Goal: Task Accomplishment & Management: Complete application form

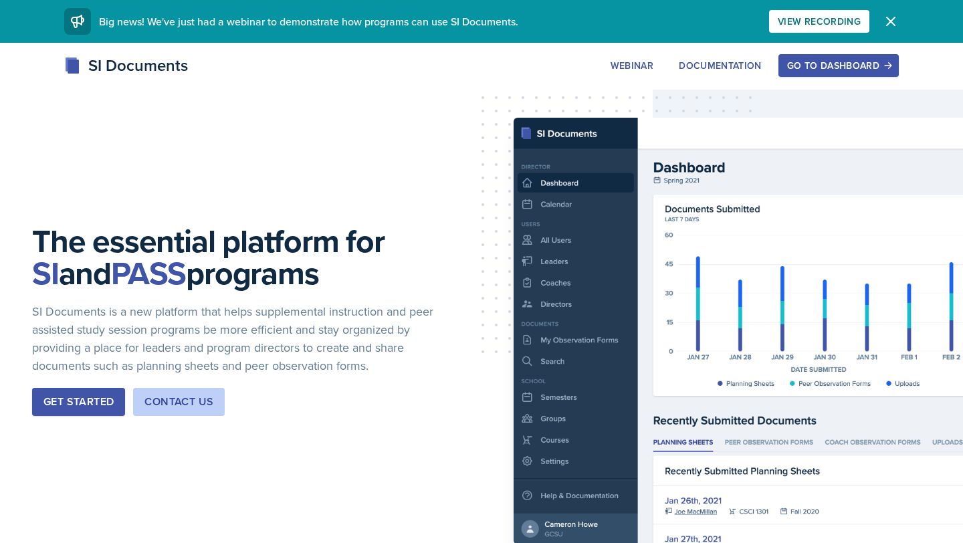
click at [824, 66] on div "Go to Dashboard" at bounding box center [838, 65] width 103 height 11
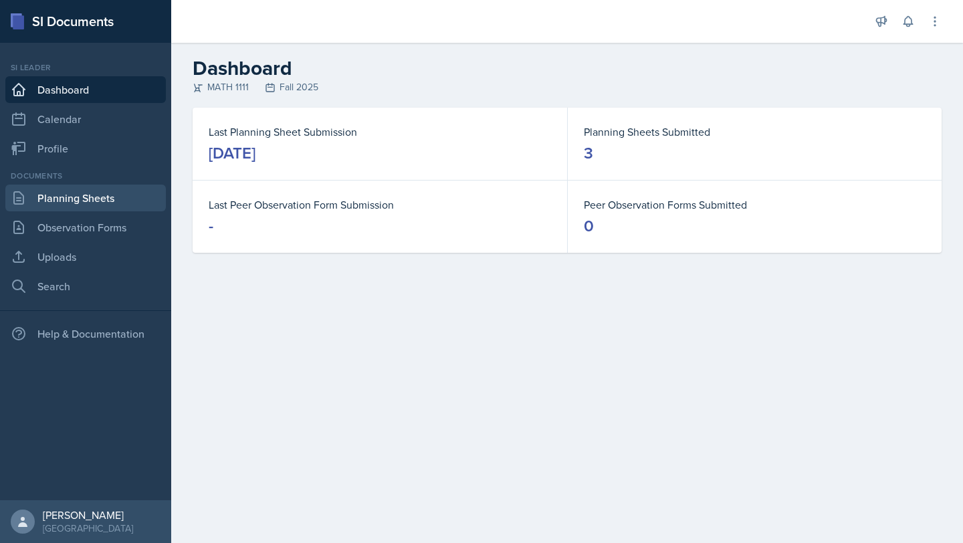
click at [101, 201] on link "Planning Sheets" at bounding box center [85, 198] width 161 height 27
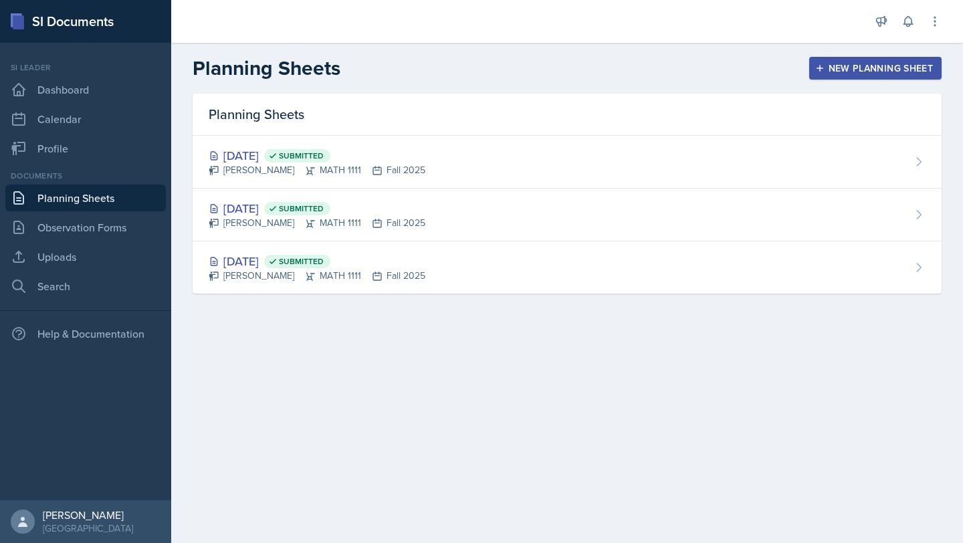
click at [835, 72] on div "New Planning Sheet" at bounding box center [875, 68] width 115 height 11
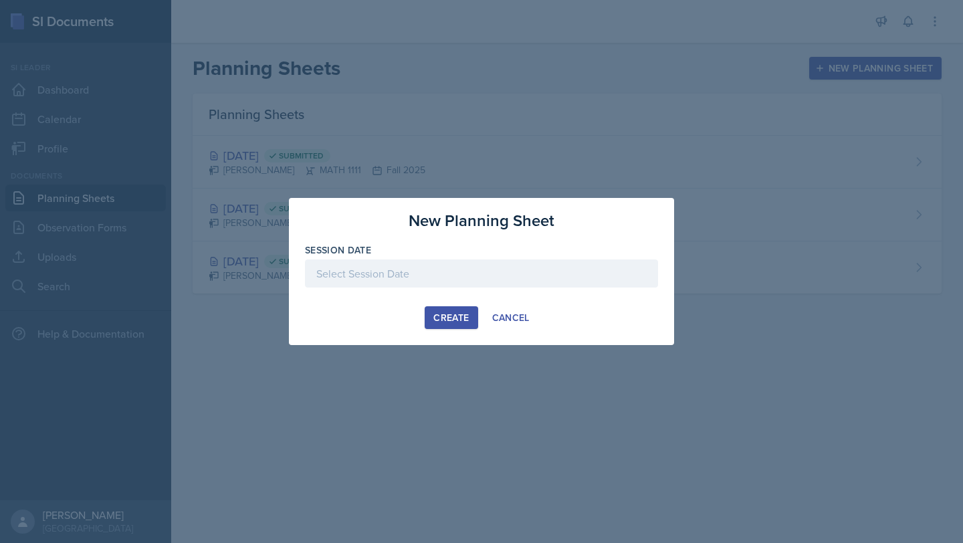
click at [419, 274] on div at bounding box center [481, 274] width 353 height 28
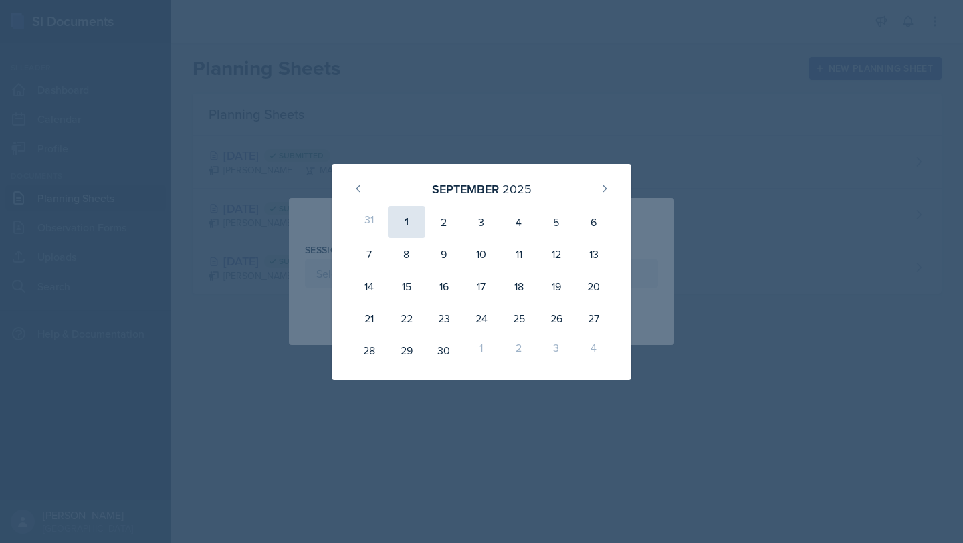
click at [406, 231] on div "1" at bounding box center [406, 222] width 37 height 32
type input "[DATE]"
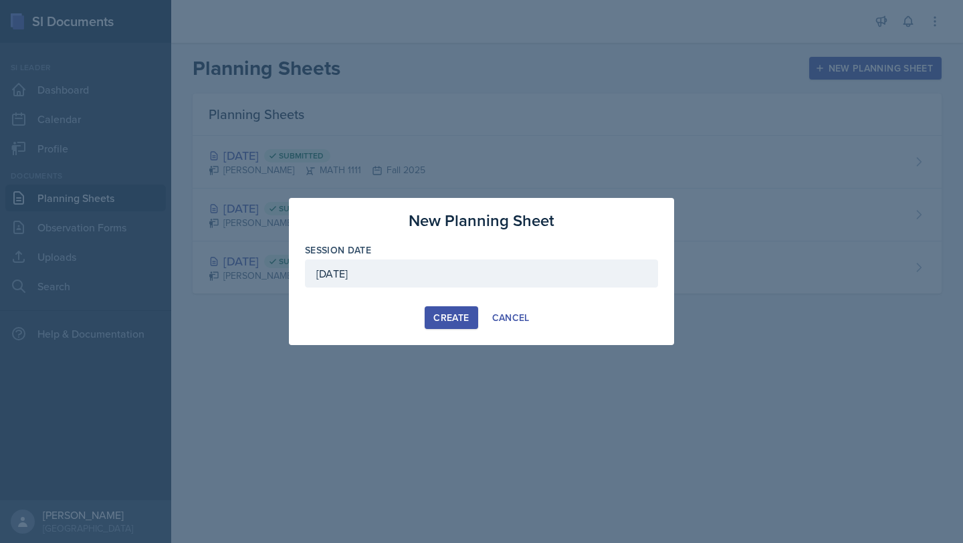
click at [449, 317] on div "Create" at bounding box center [450, 317] width 35 height 11
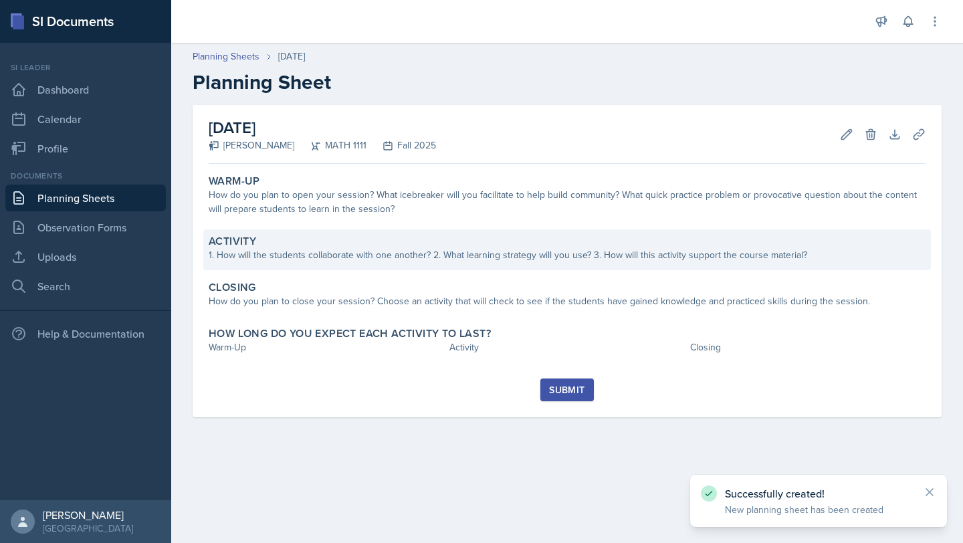
click at [474, 241] on div "Activity" at bounding box center [567, 241] width 717 height 13
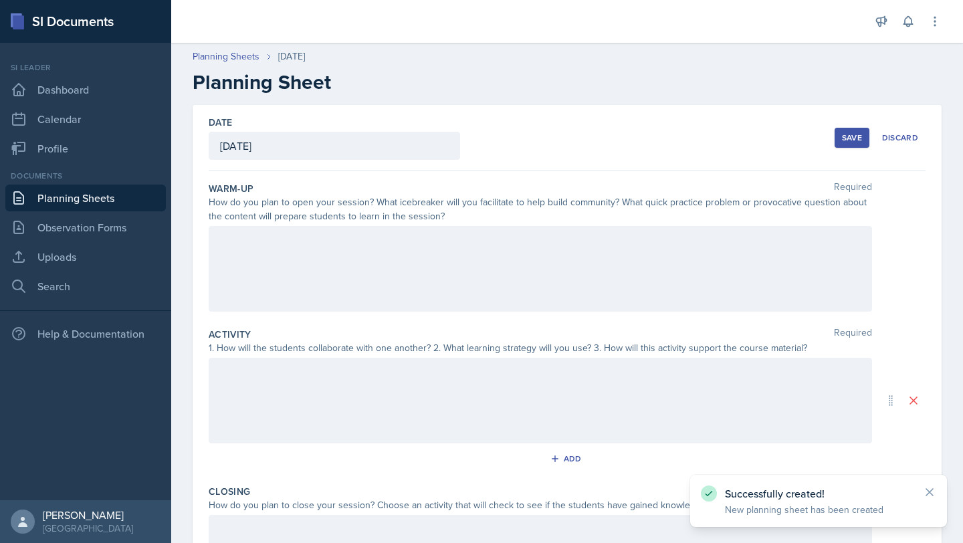
click at [470, 274] on div at bounding box center [541, 269] width 664 height 86
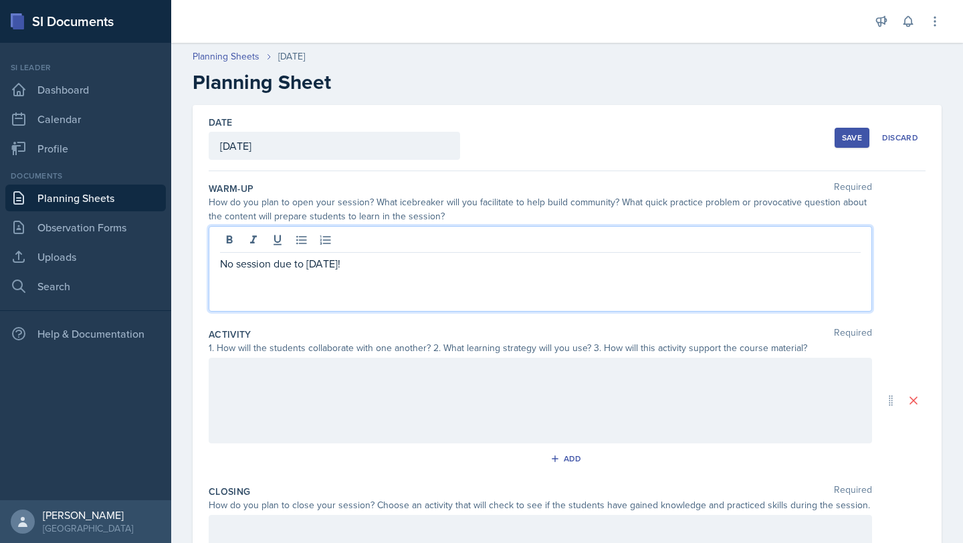
click at [307, 263] on p "No session due to [DATE]!" at bounding box center [540, 264] width 641 height 16
click at [307, 264] on p "No session due to [DATE]!" at bounding box center [540, 264] width 641 height 16
copy p "No session due to [DATE]!"
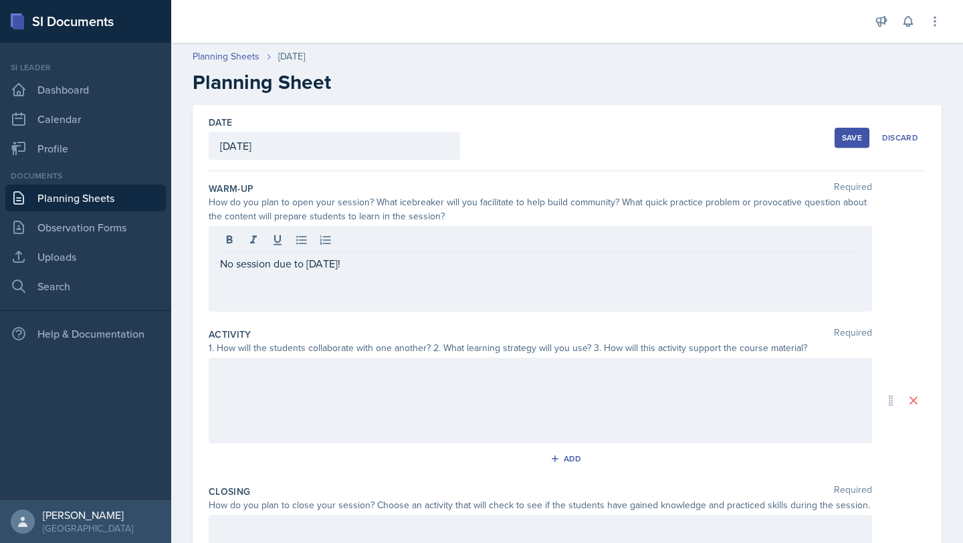
click at [326, 393] on div at bounding box center [541, 401] width 664 height 86
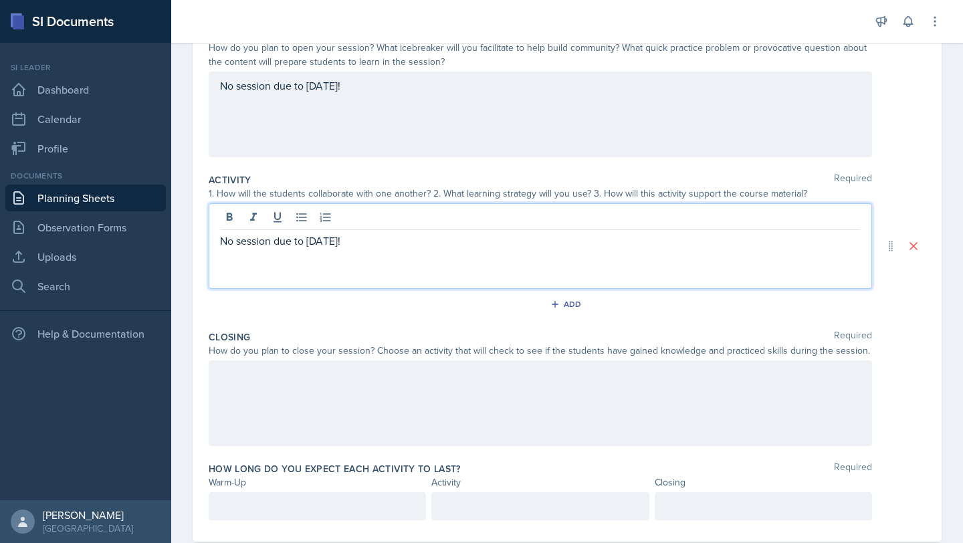
click at [325, 386] on div at bounding box center [541, 404] width 664 height 86
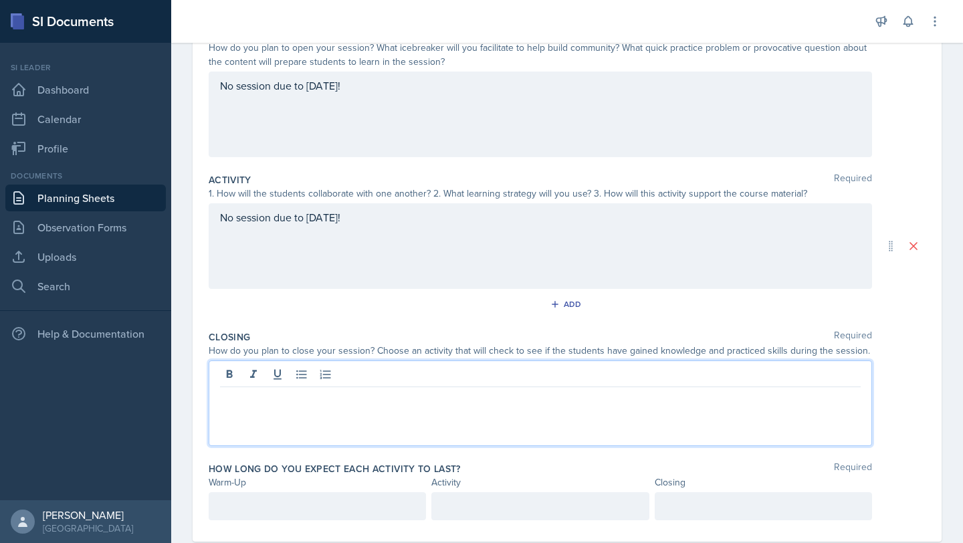
scroll to position [178, 0]
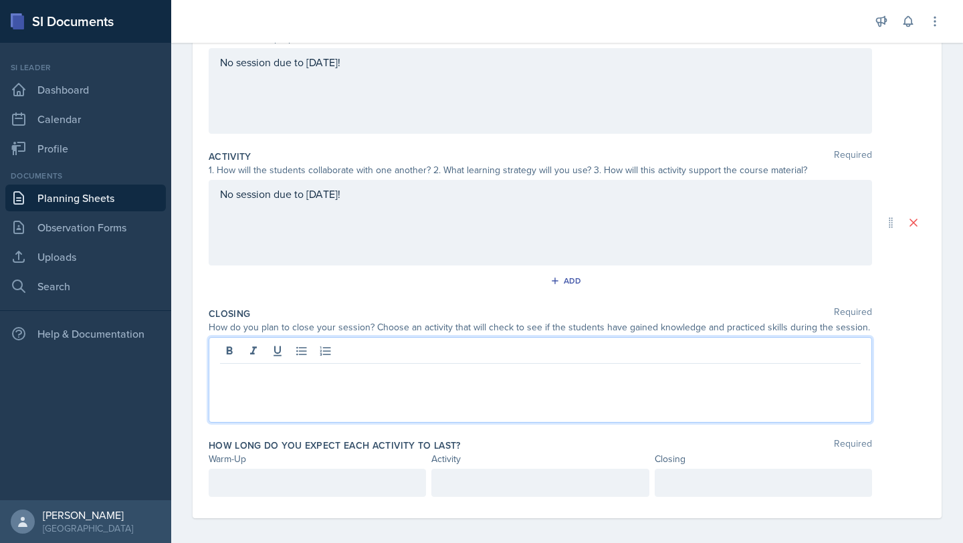
click at [325, 387] on div at bounding box center [541, 380] width 664 height 86
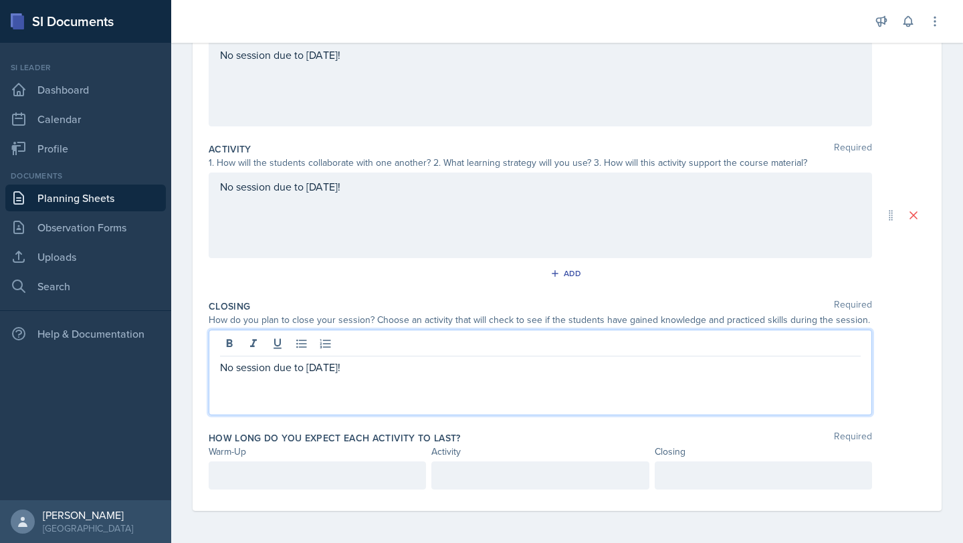
click at [334, 469] on p at bounding box center [317, 476] width 195 height 16
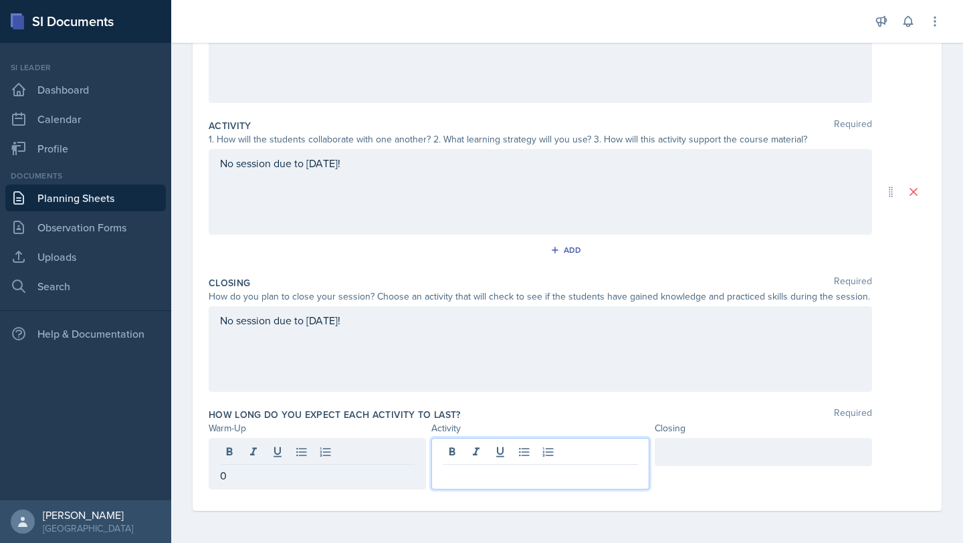
click at [561, 458] on div at bounding box center [539, 464] width 217 height 52
click at [742, 453] on div at bounding box center [763, 452] width 217 height 28
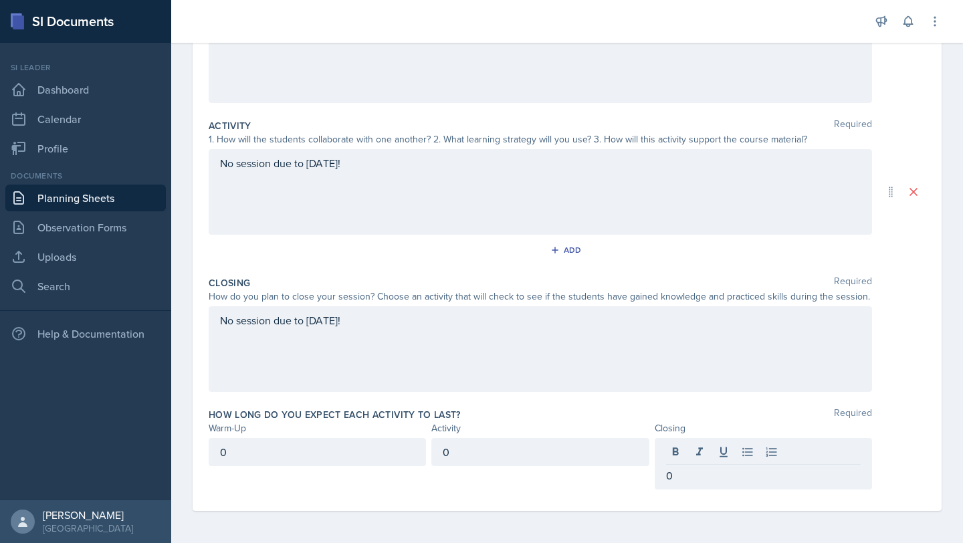
click at [592, 394] on div "Closing Required How do you plan to close your session? Choose an activity that…" at bounding box center [567, 337] width 717 height 132
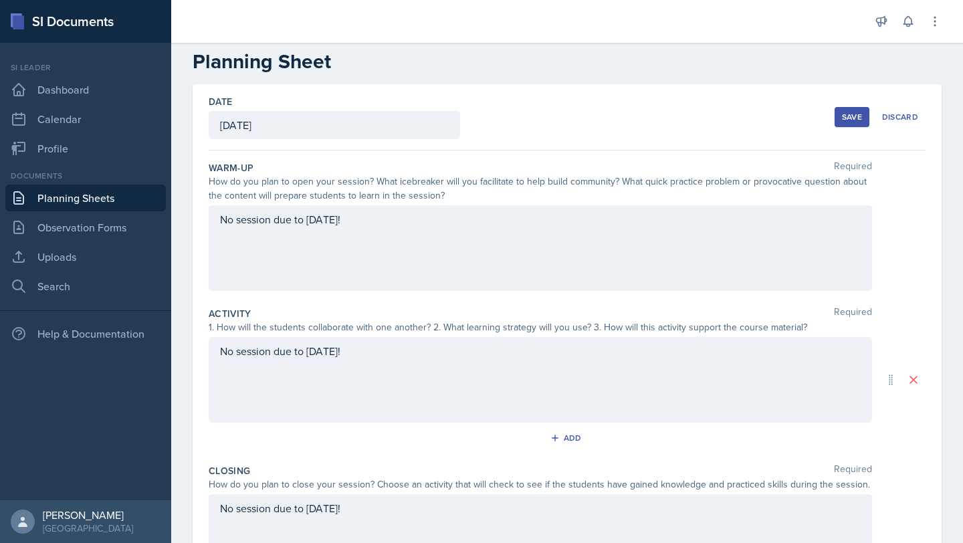
scroll to position [0, 0]
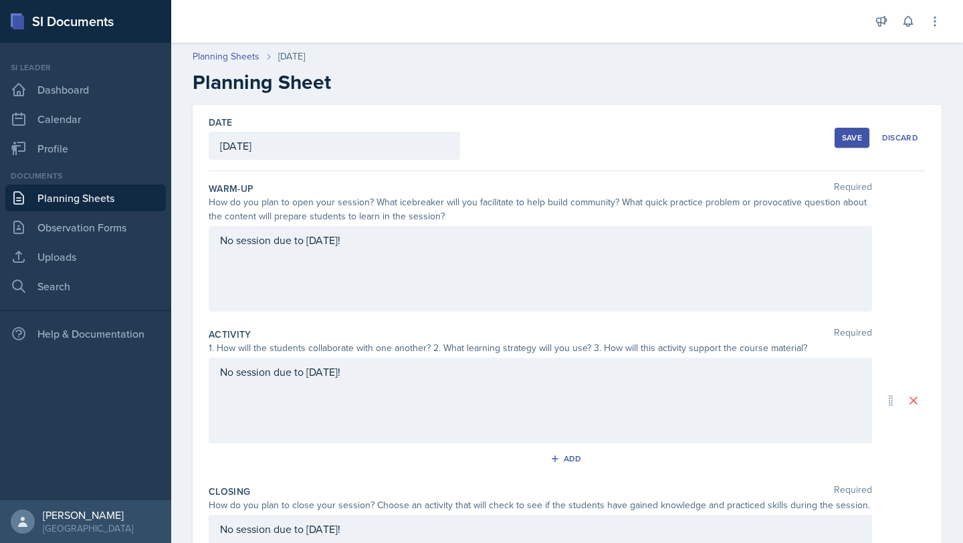
click at [851, 142] on div "Save" at bounding box center [852, 137] width 20 height 11
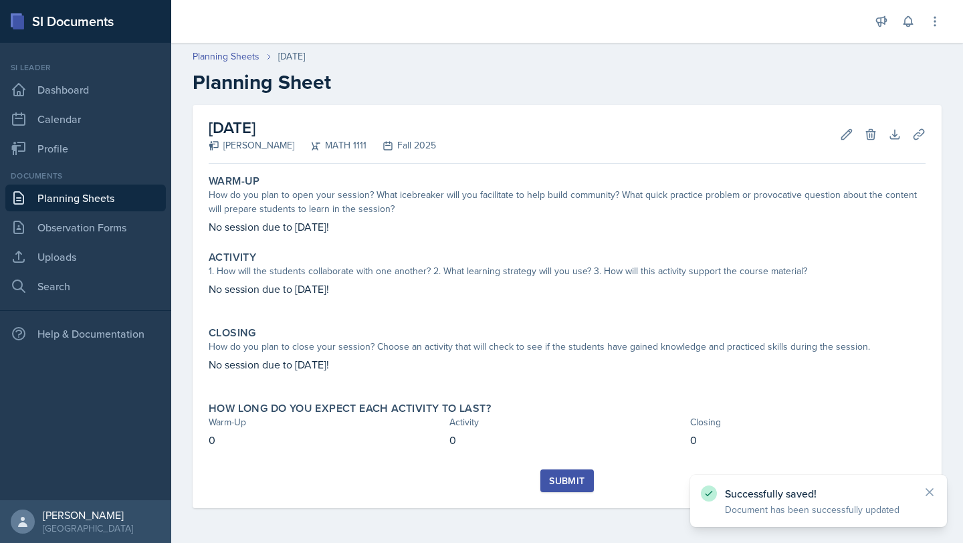
click at [567, 490] on button "Submit" at bounding box center [566, 481] width 53 height 23
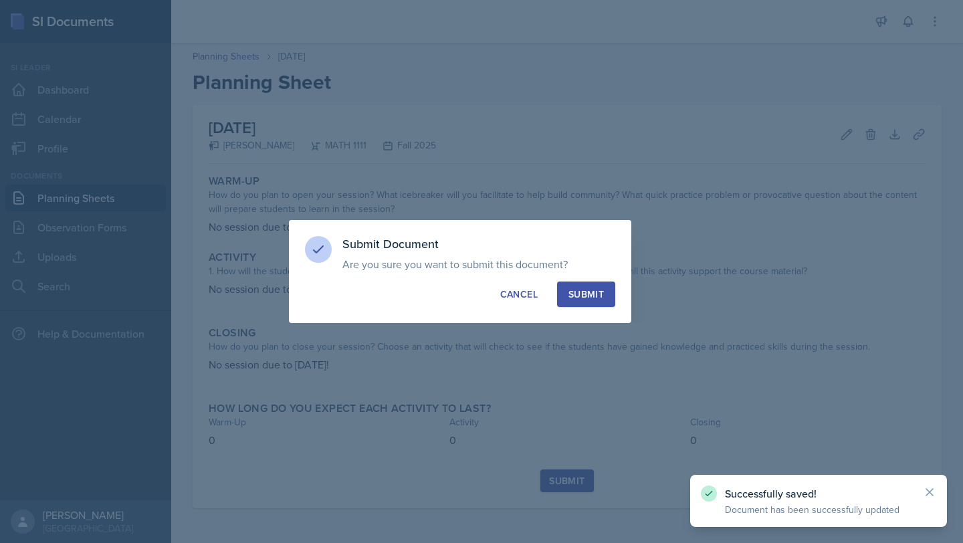
click at [595, 285] on button "Submit" at bounding box center [586, 294] width 58 height 25
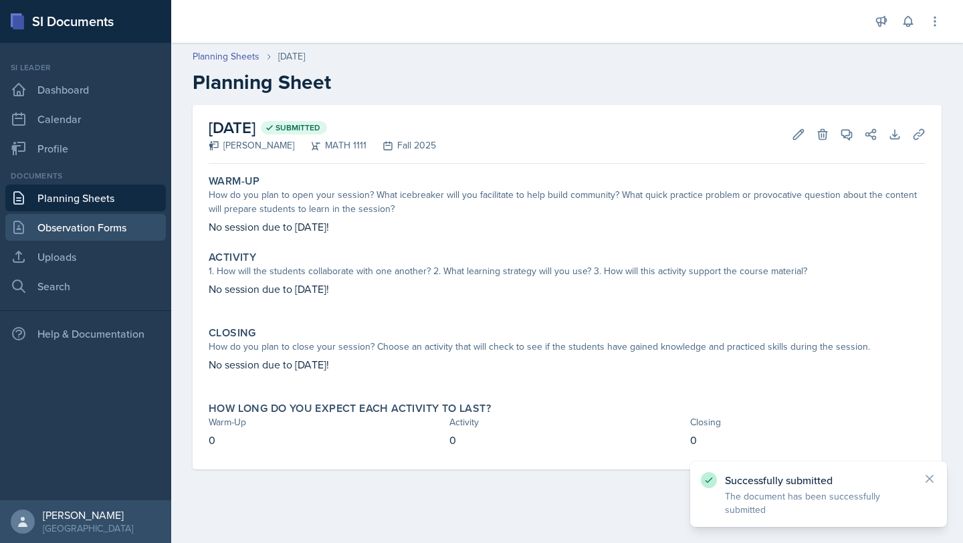
click at [108, 230] on link "Observation Forms" at bounding box center [85, 227] width 161 height 27
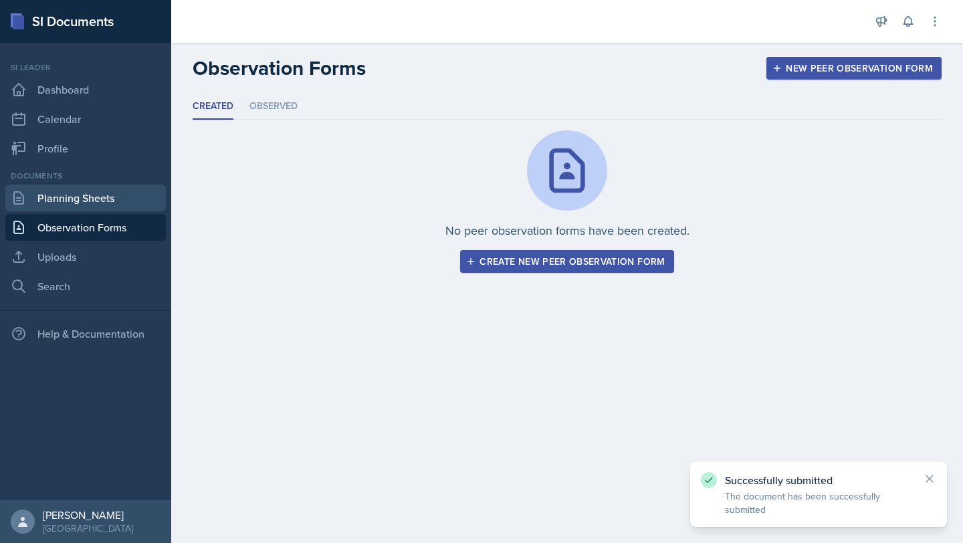
click at [116, 201] on link "Planning Sheets" at bounding box center [85, 198] width 161 height 27
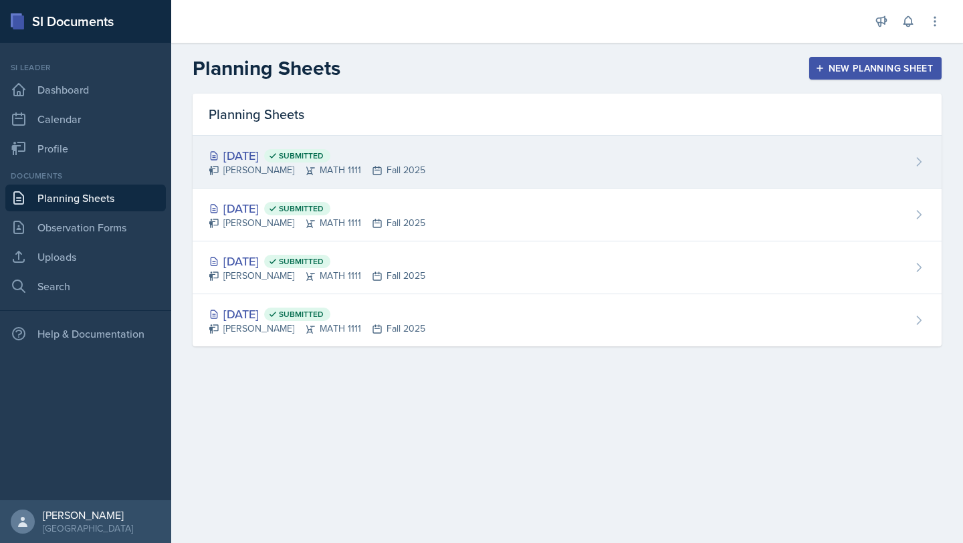
click at [312, 161] on span "Submitted" at bounding box center [297, 155] width 66 height 13
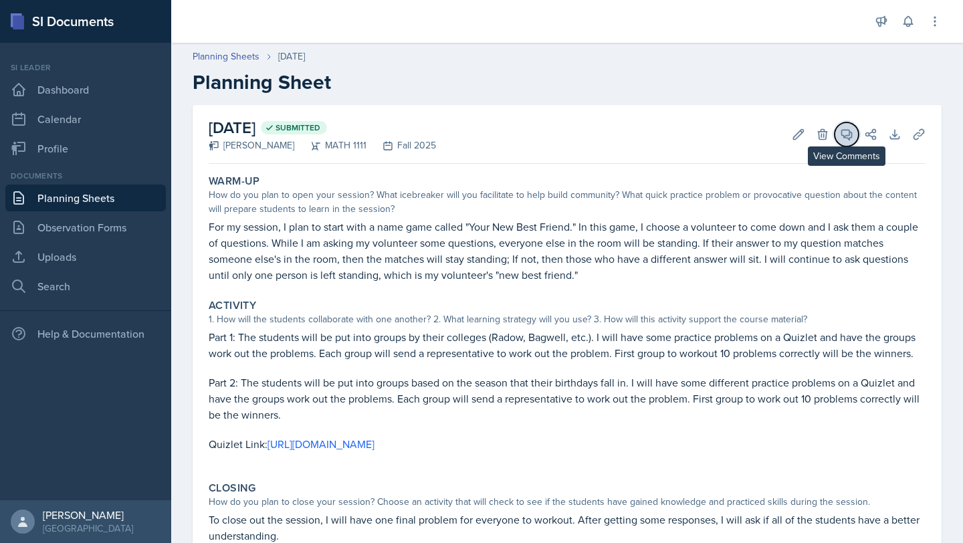
click at [851, 130] on span at bounding box center [851, 129] width 7 height 7
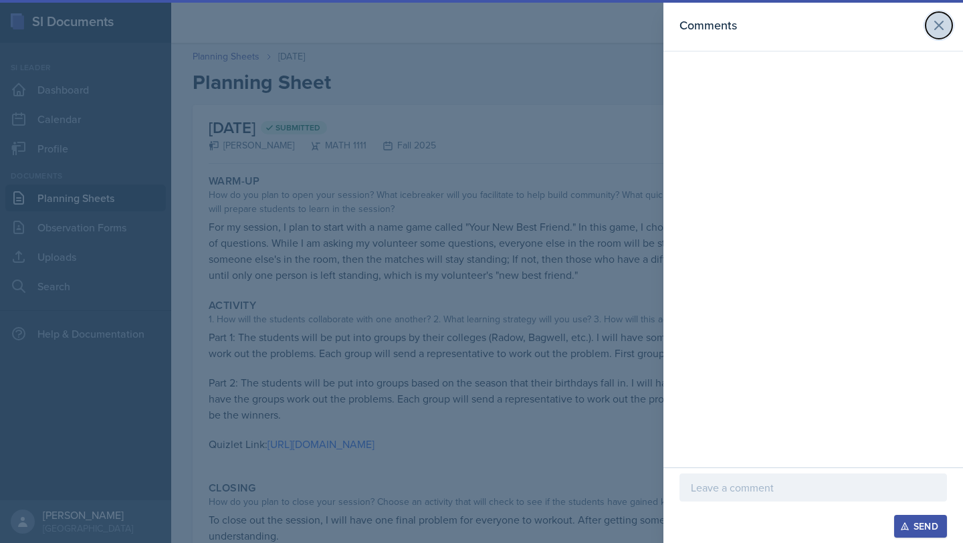
click at [934, 22] on icon at bounding box center [939, 25] width 16 height 16
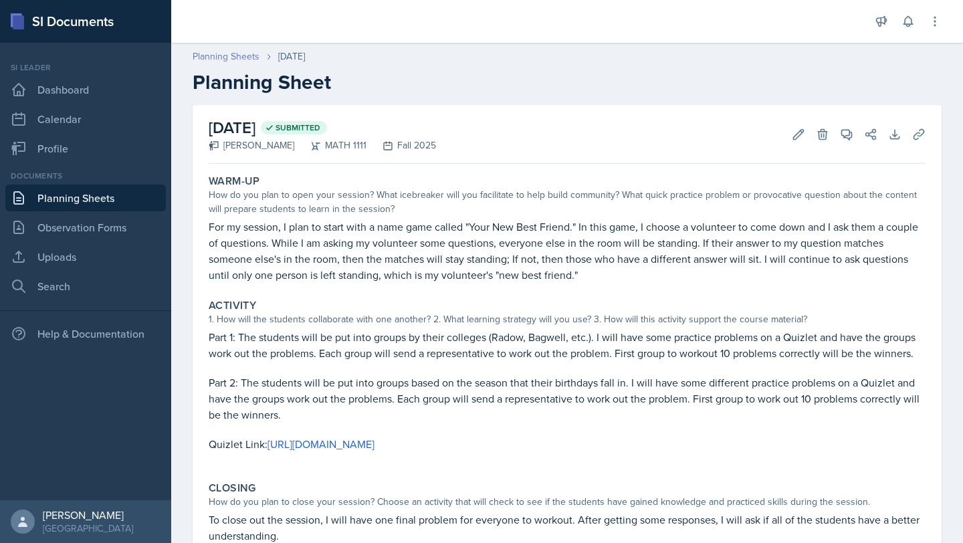
click at [226, 59] on link "Planning Sheets" at bounding box center [226, 56] width 67 height 14
